Goal: Transaction & Acquisition: Book appointment/travel/reservation

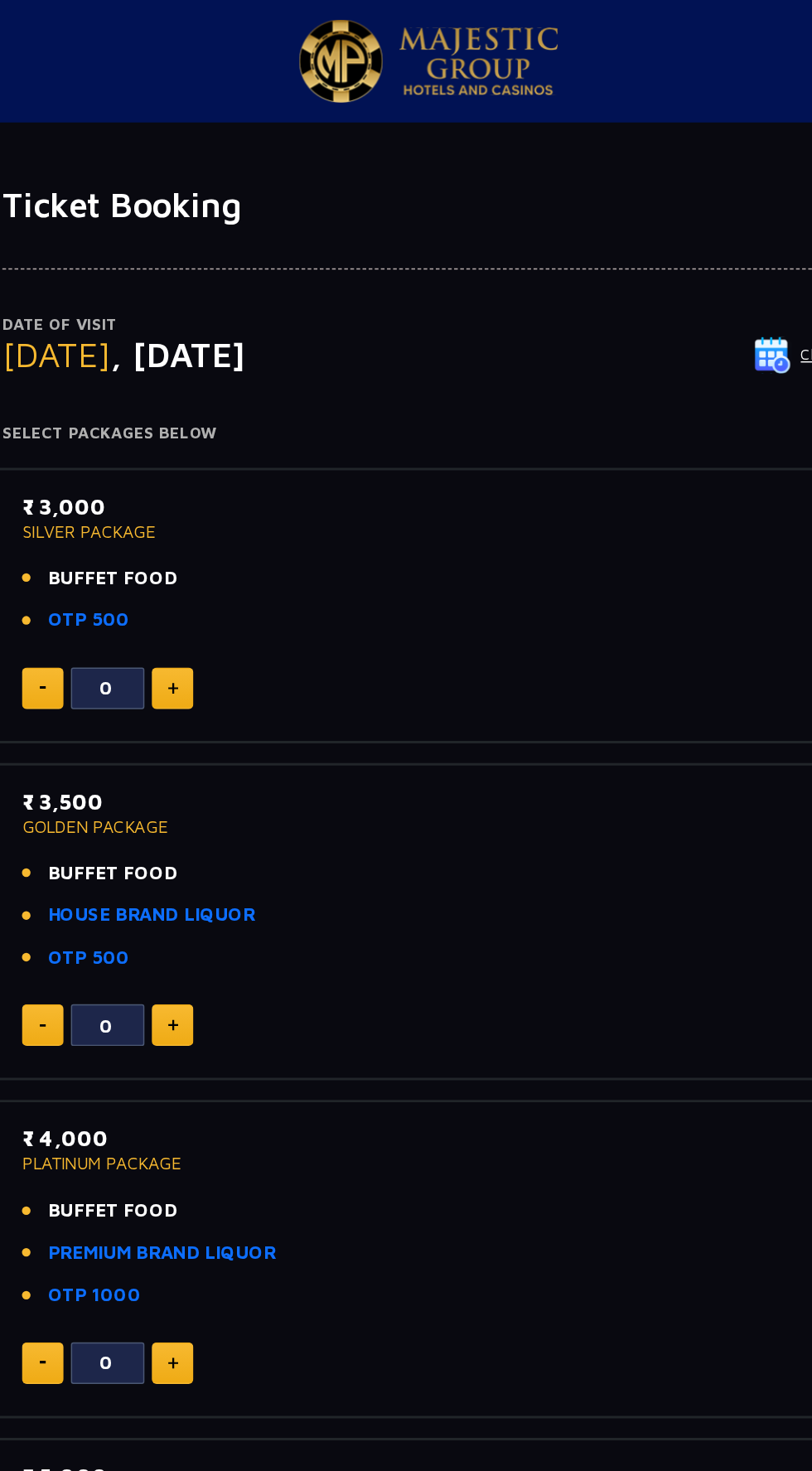
click at [161, 345] on p "₹ 3,000" at bounding box center [406, 342] width 550 height 22
click at [199, 384] on span "BUFFET FOOD" at bounding box center [191, 391] width 88 height 19
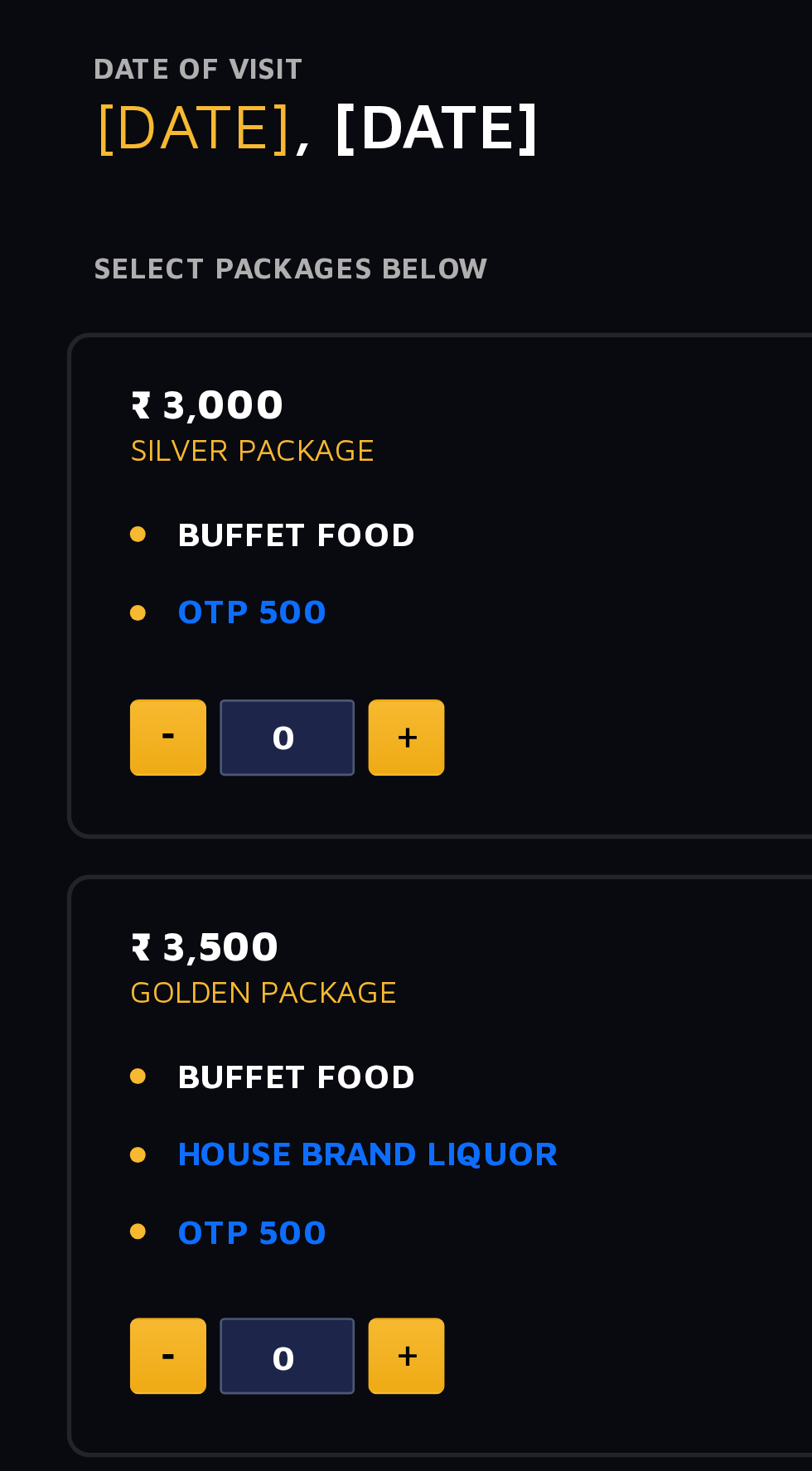
click at [150, 452] on button at bounding box center [145, 466] width 28 height 28
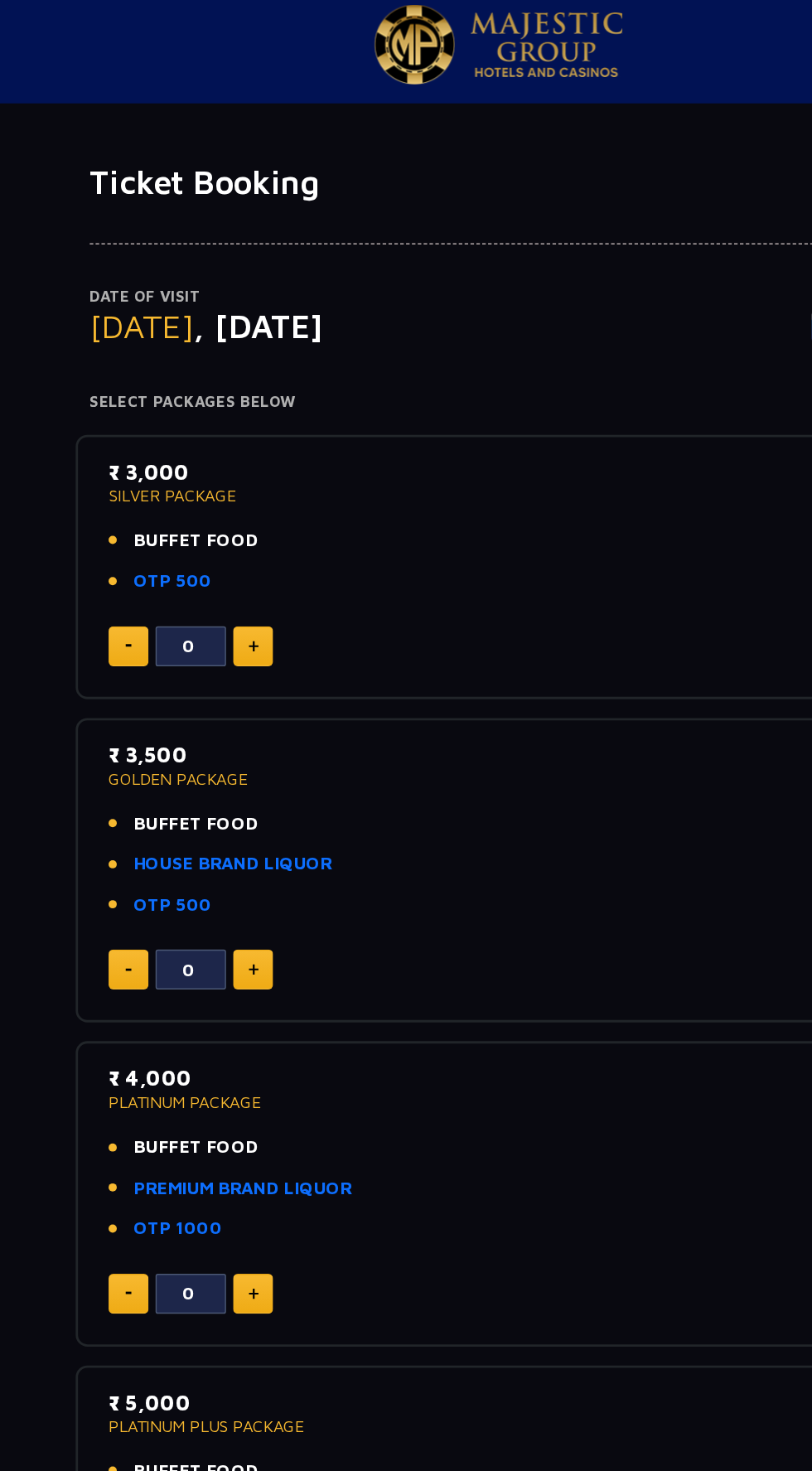
click at [232, 465] on img at bounding box center [233, 466] width 7 height 8
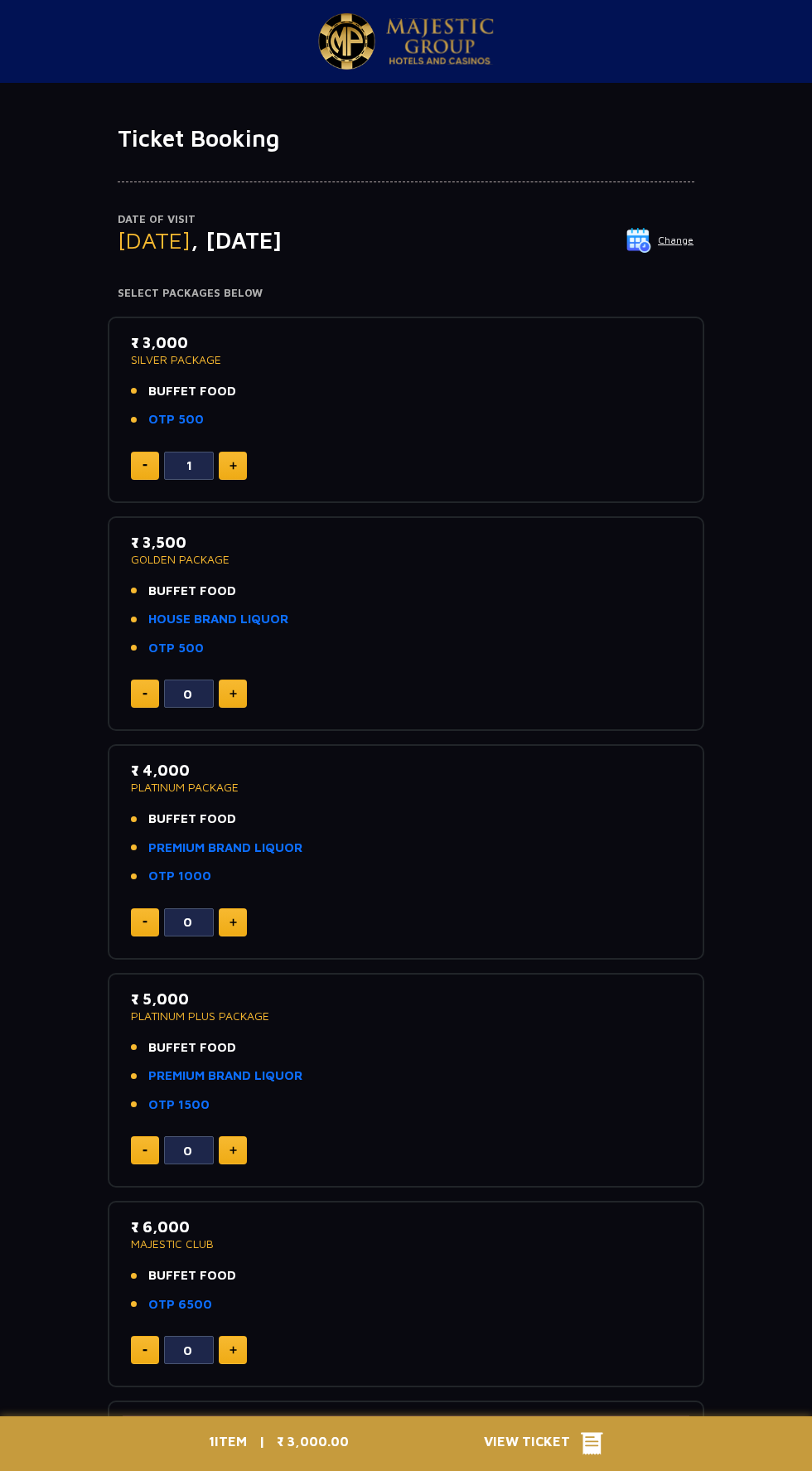
click at [232, 466] on img at bounding box center [233, 466] width 7 height 8
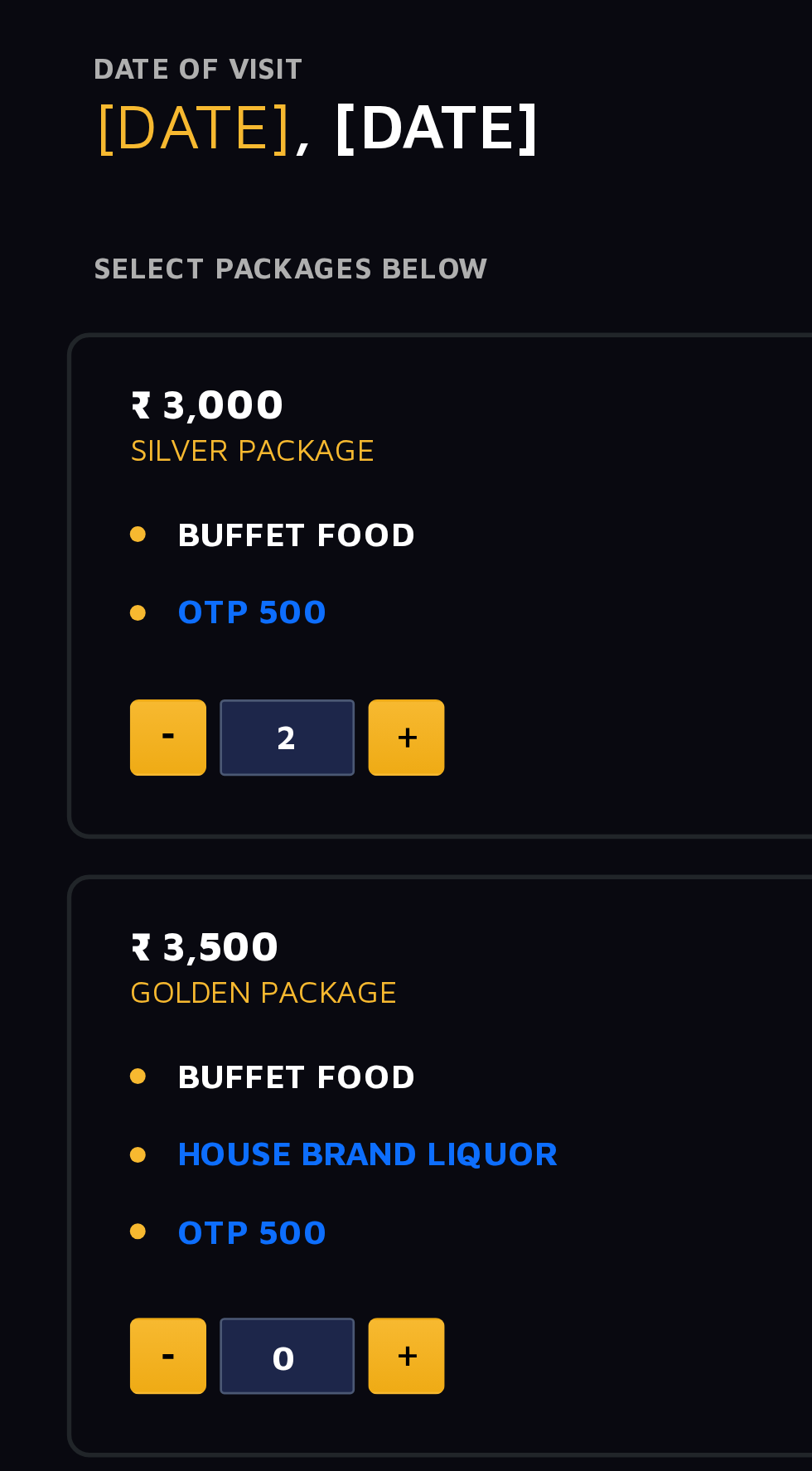
click at [171, 363] on p "SILVER PACKAGE" at bounding box center [406, 359] width 550 height 12
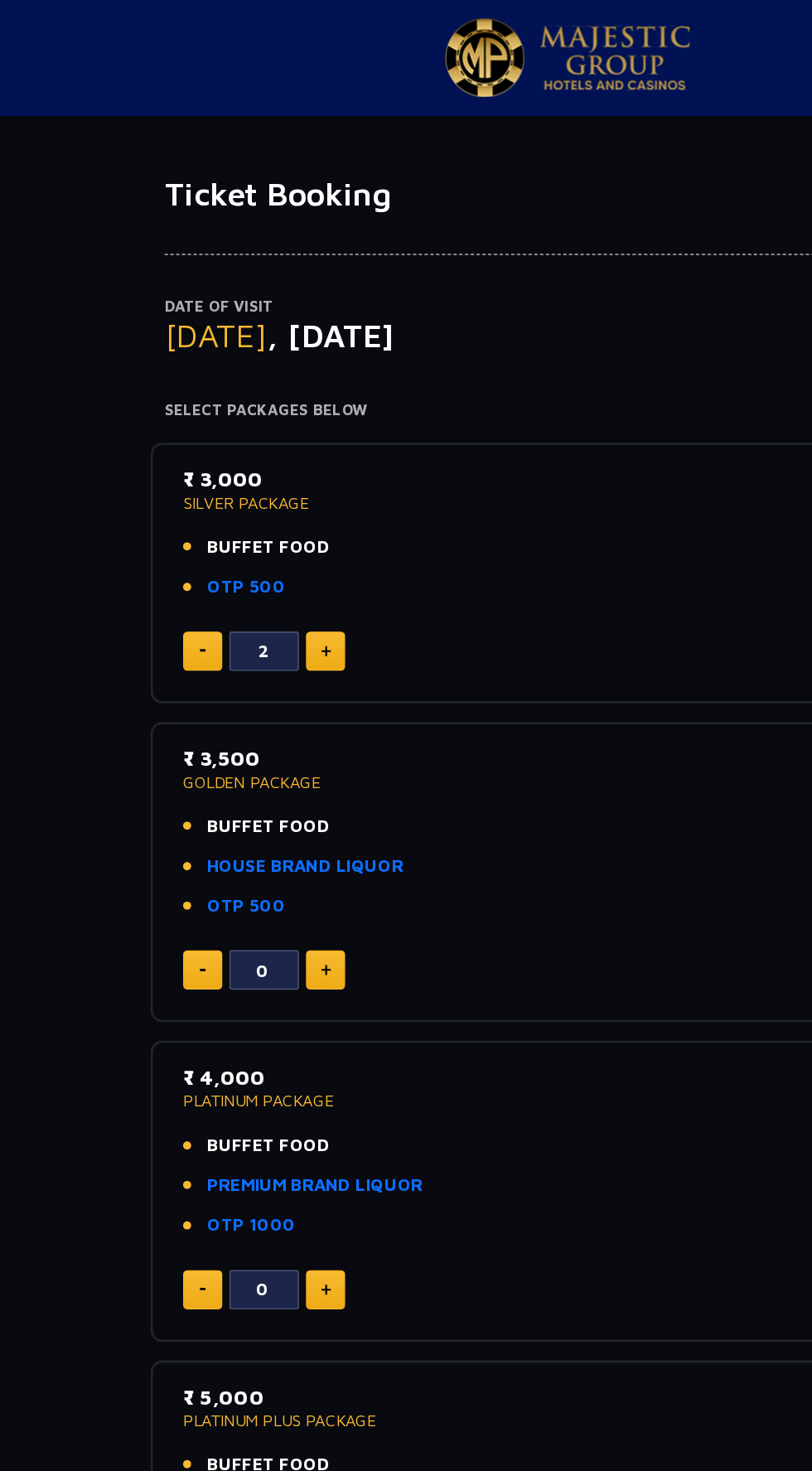
click at [449, 29] on img at bounding box center [439, 42] width 107 height 46
type input "3"
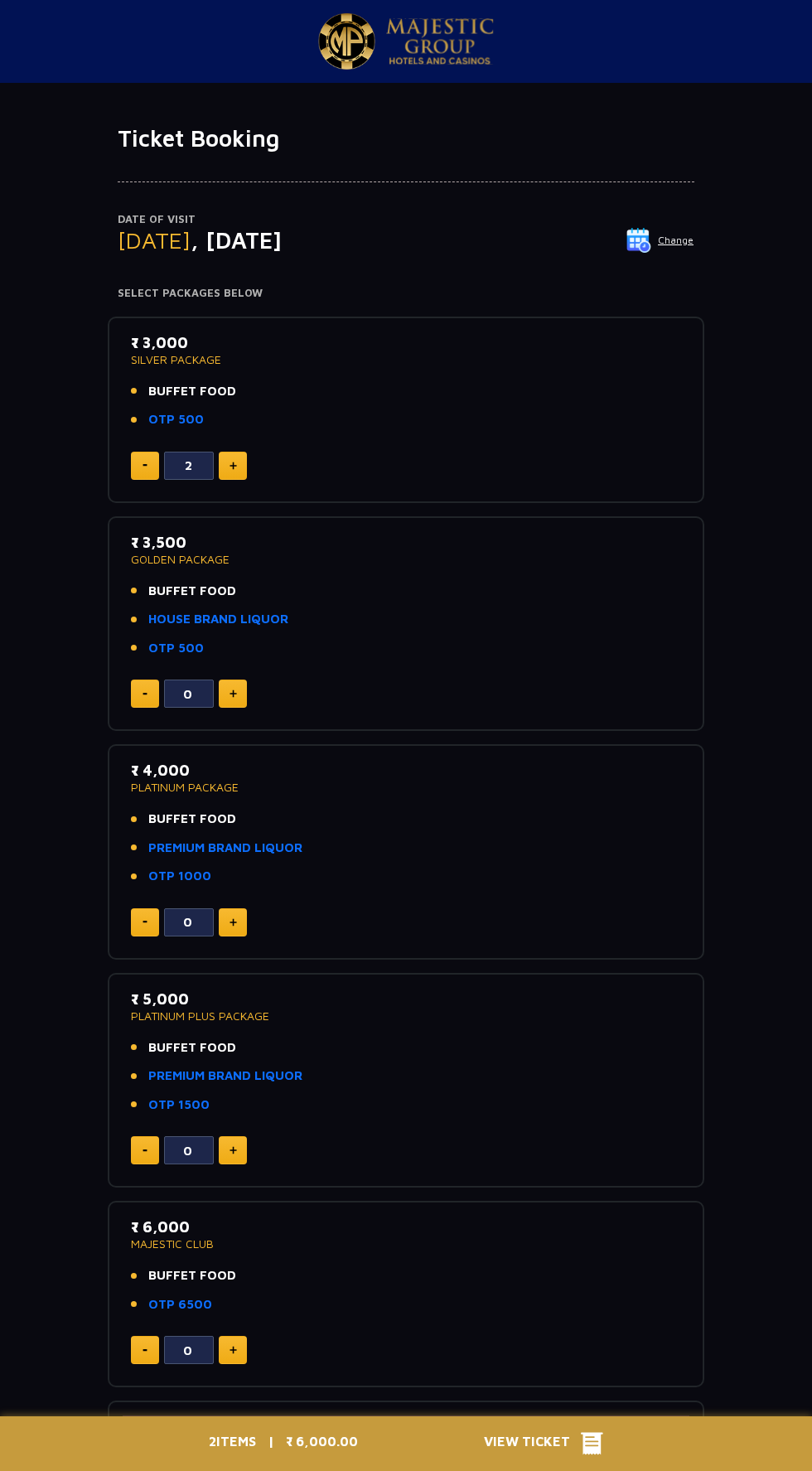
click at [164, 351] on p "₹ 3,000" at bounding box center [406, 342] width 550 height 22
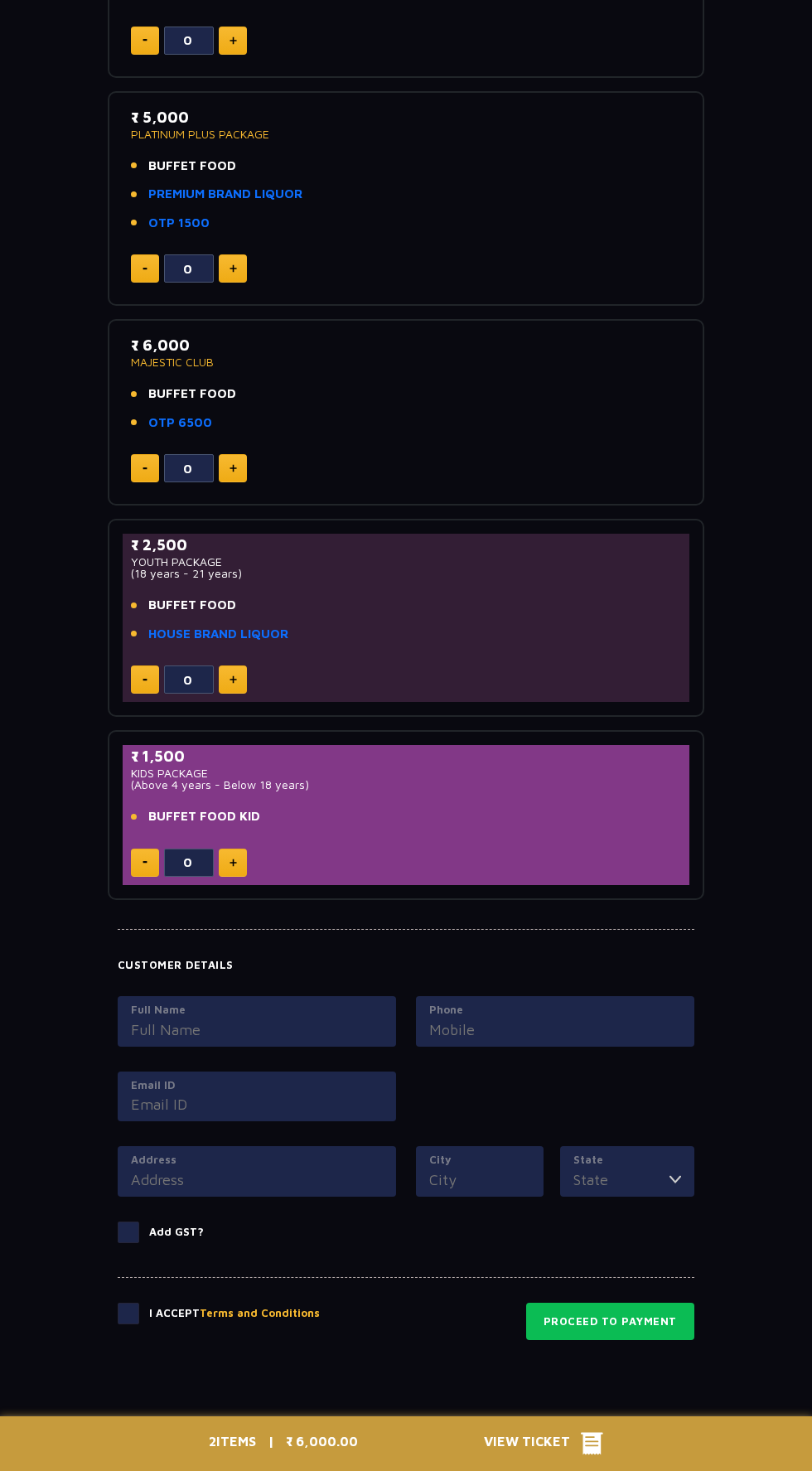
scroll to position [909, 0]
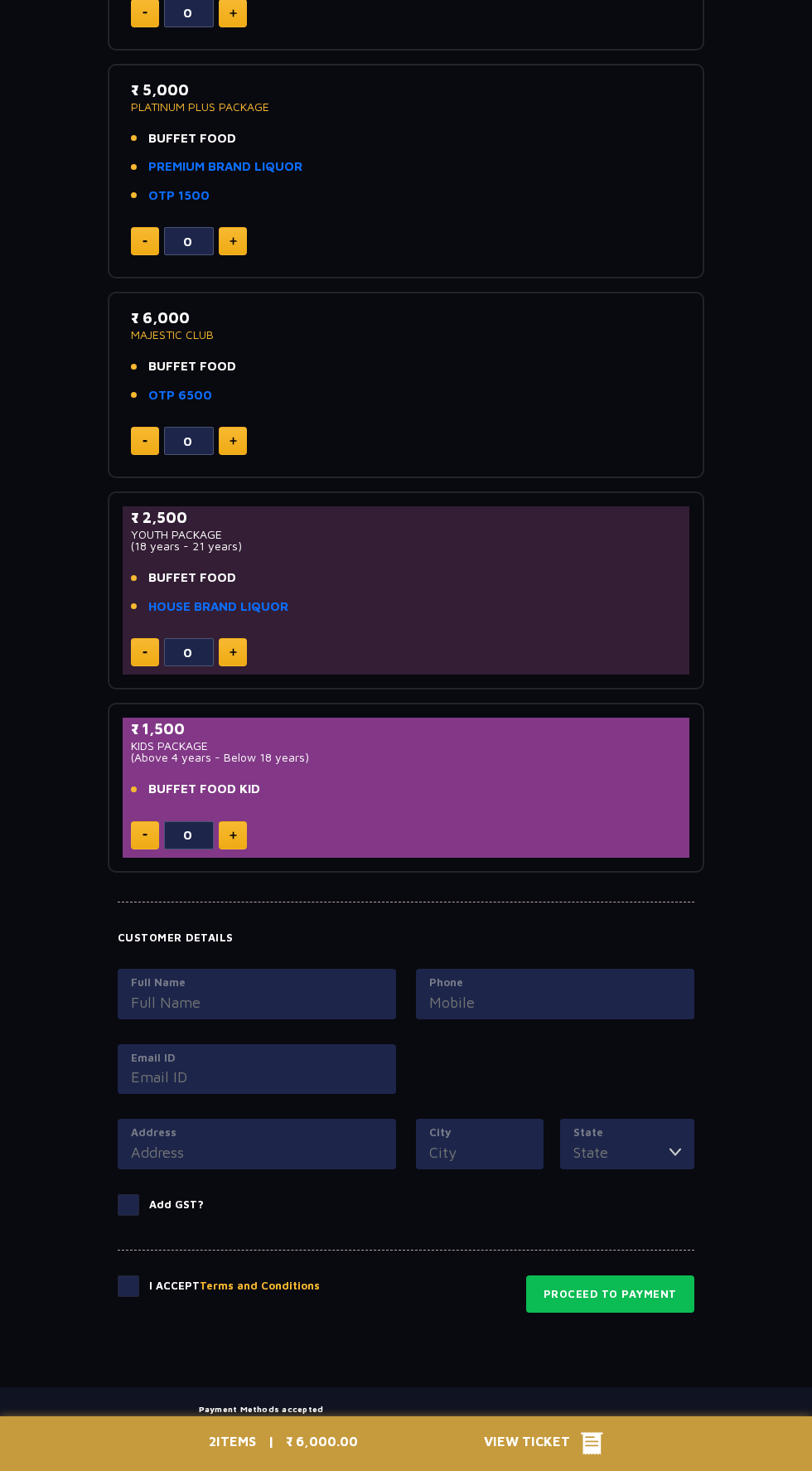
click at [581, 1456] on icon at bounding box center [591, 1444] width 22 height 25
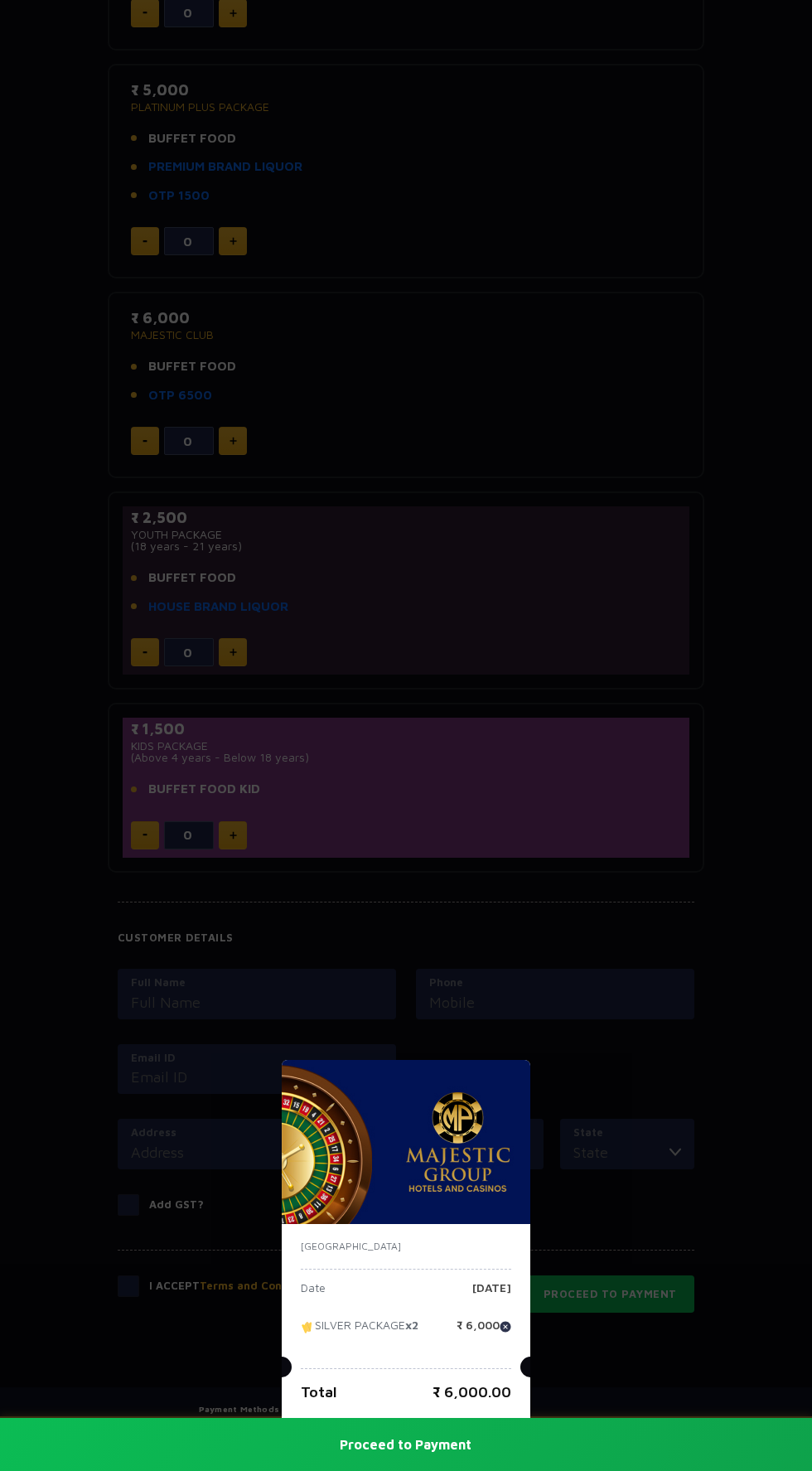
click at [736, 1132] on div "India Date [DATE] SILVER PACKAGE x2 ₹ 6,000 Total ₹ 6,000.00 Proceed to Payment" at bounding box center [406, 735] width 812 height 1471
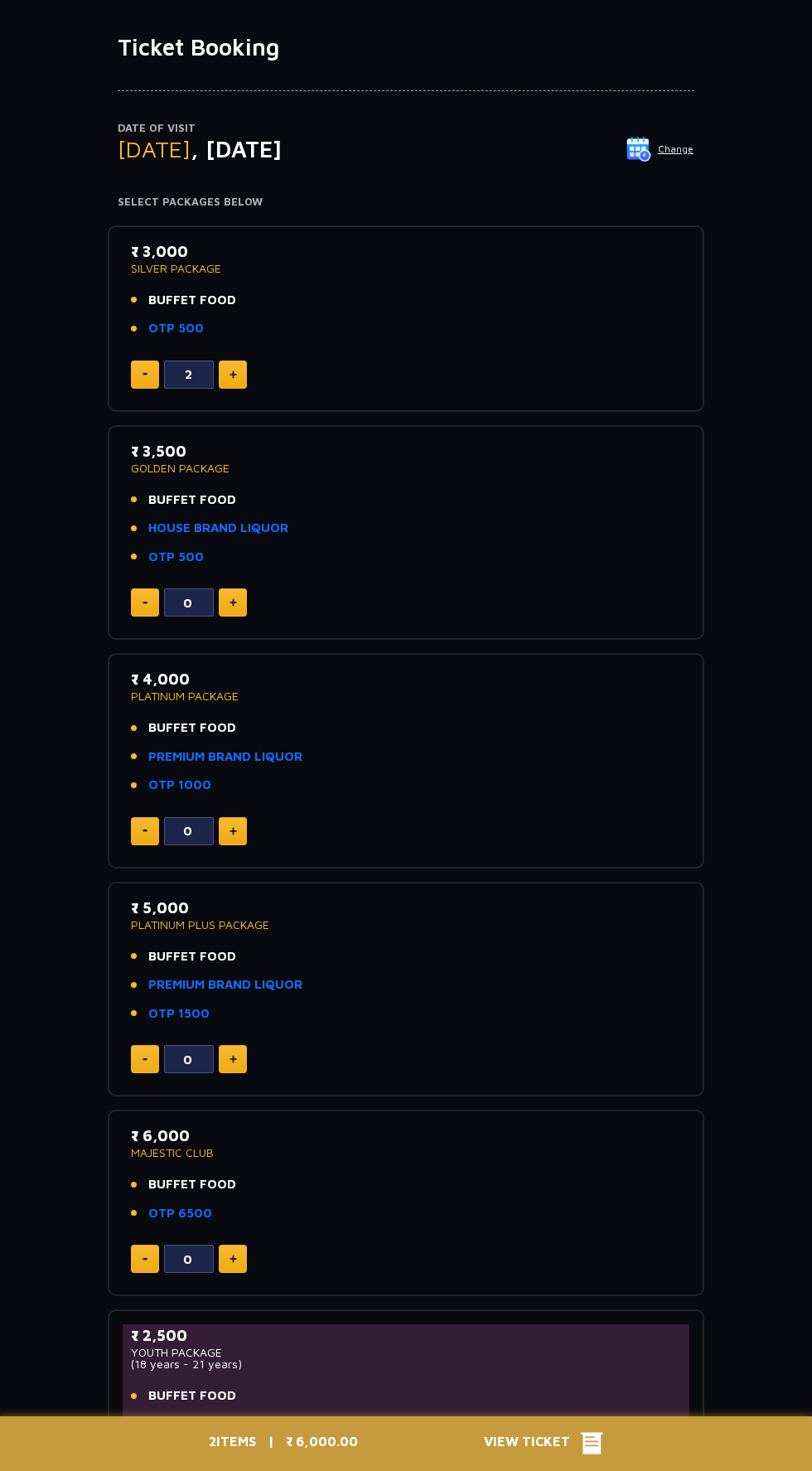
scroll to position [0, 0]
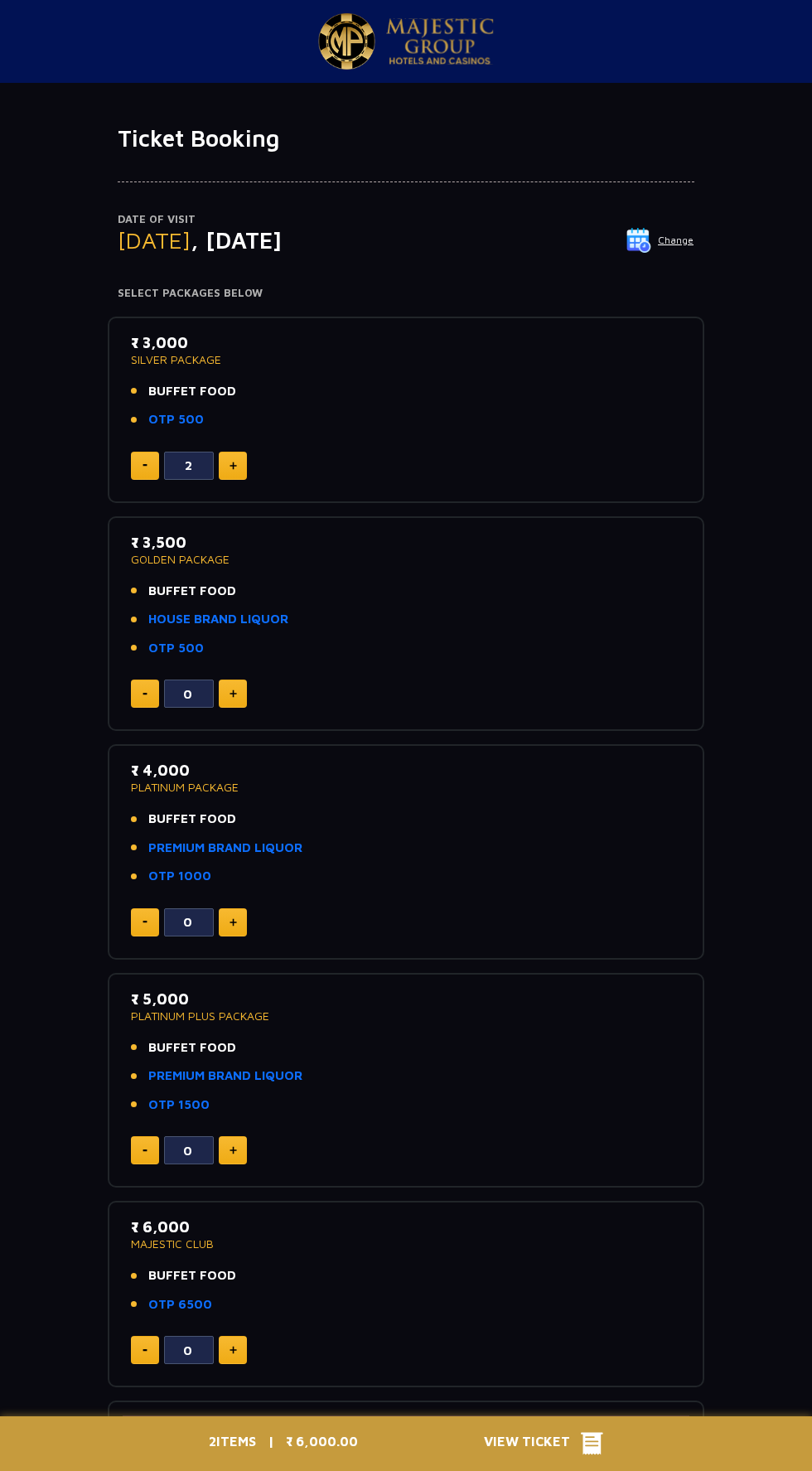
click at [184, 390] on span "BUFFET FOOD" at bounding box center [191, 391] width 88 height 19
click at [232, 465] on img at bounding box center [233, 466] width 7 height 8
type input "3"
click at [180, 347] on p "₹ 3,000" at bounding box center [406, 342] width 550 height 22
click at [162, 387] on span "BUFFET FOOD" at bounding box center [191, 391] width 88 height 19
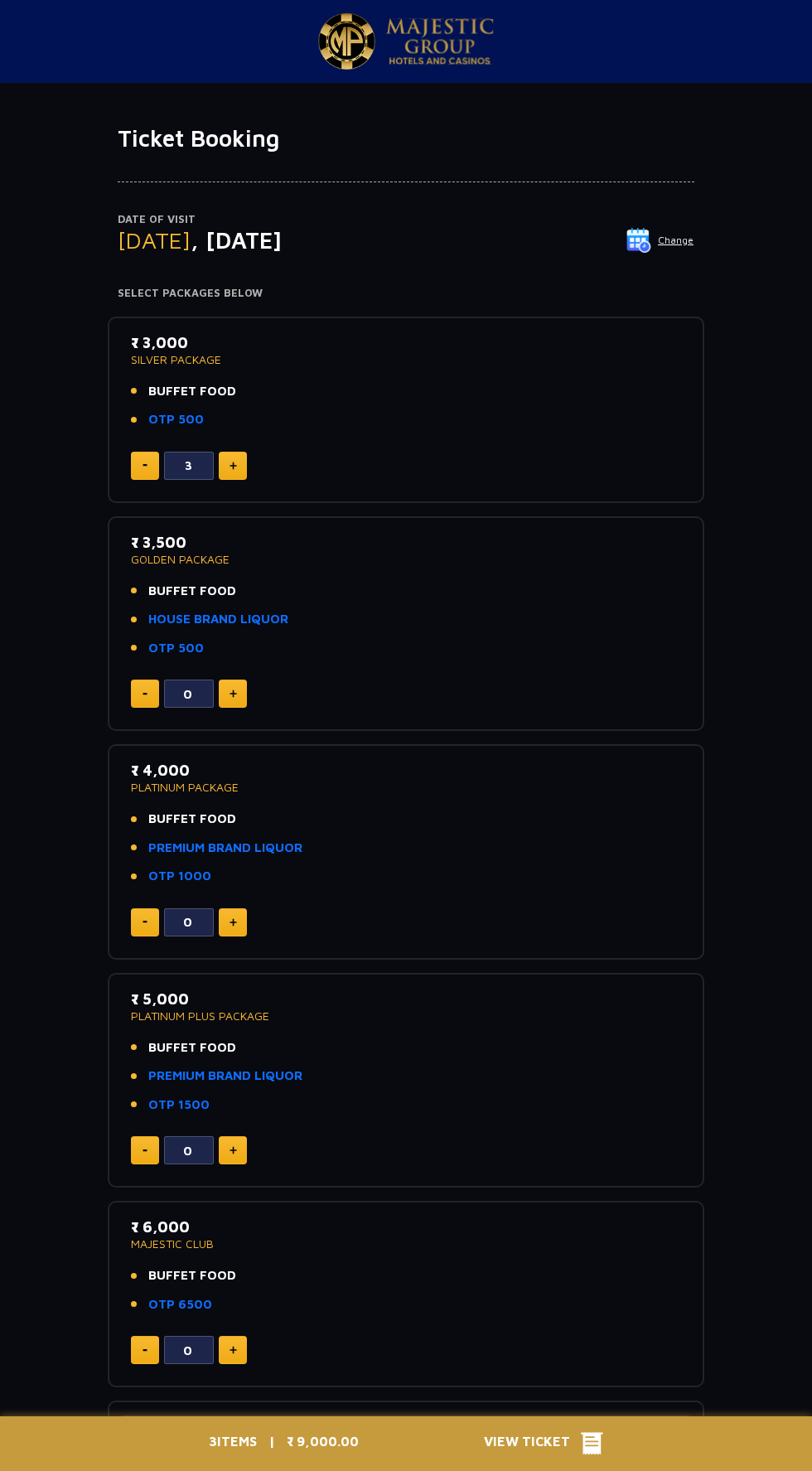
click at [169, 237] on span "[DATE]" at bounding box center [154, 239] width 73 height 27
click at [277, 246] on span ", [DATE]" at bounding box center [236, 239] width 91 height 27
click at [673, 221] on p "Date of Visit" at bounding box center [406, 219] width 576 height 17
click at [642, 239] on img at bounding box center [638, 240] width 25 height 25
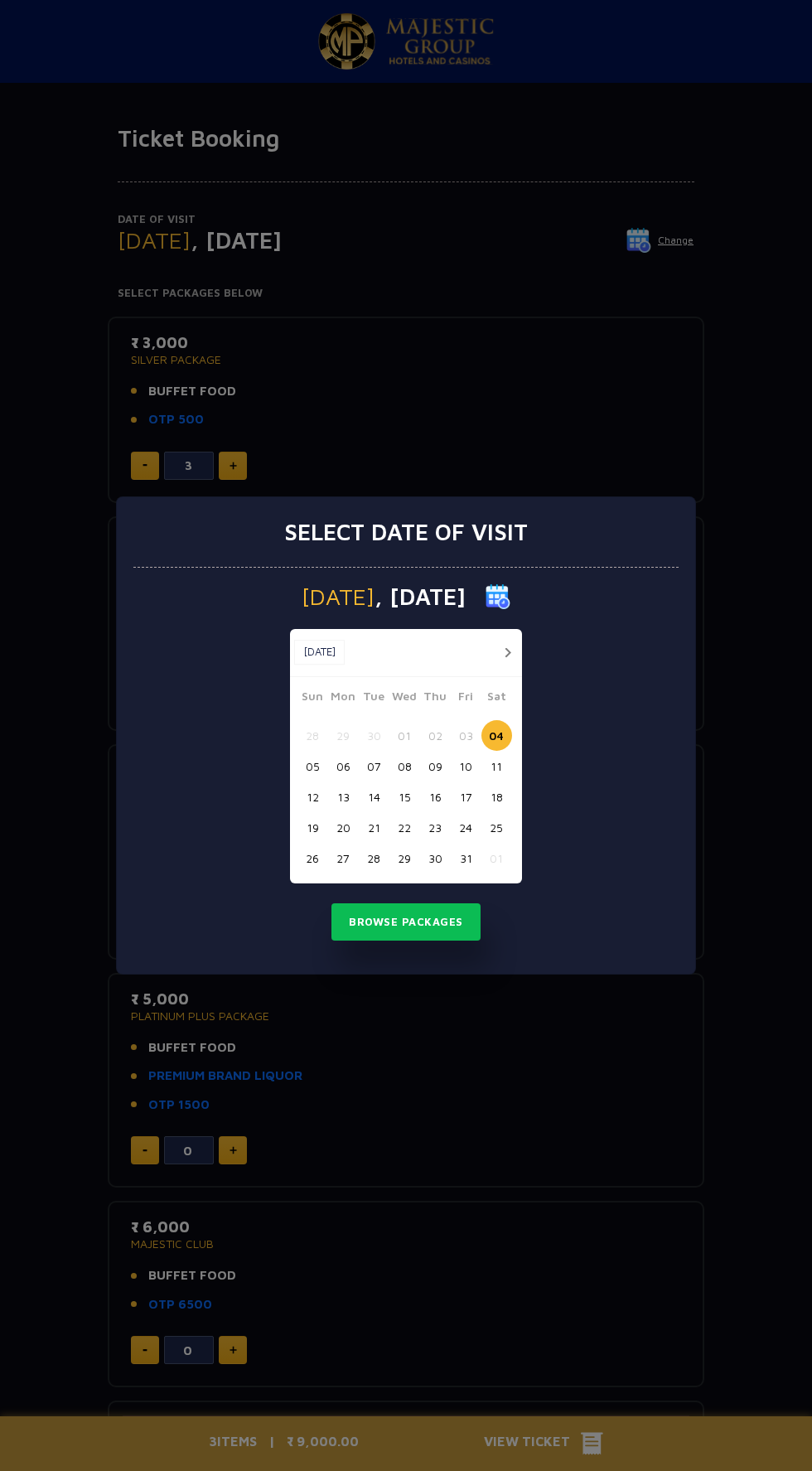
click at [511, 596] on img at bounding box center [498, 597] width 25 height 25
